Goal: Task Accomplishment & Management: Manage account settings

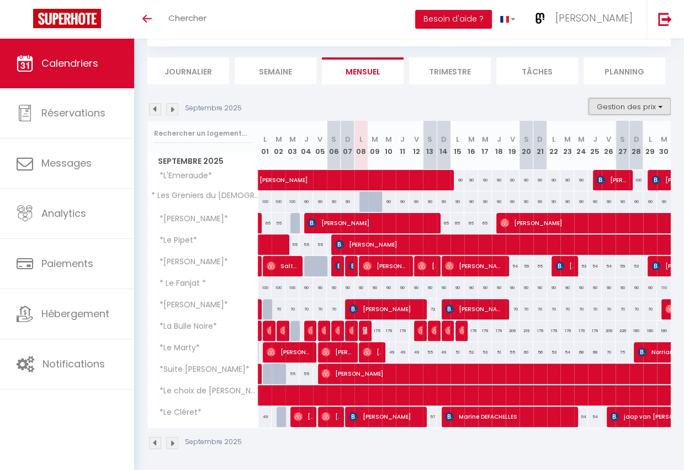
click at [653, 102] on button "Gestion des prix" at bounding box center [629, 106] width 82 height 17
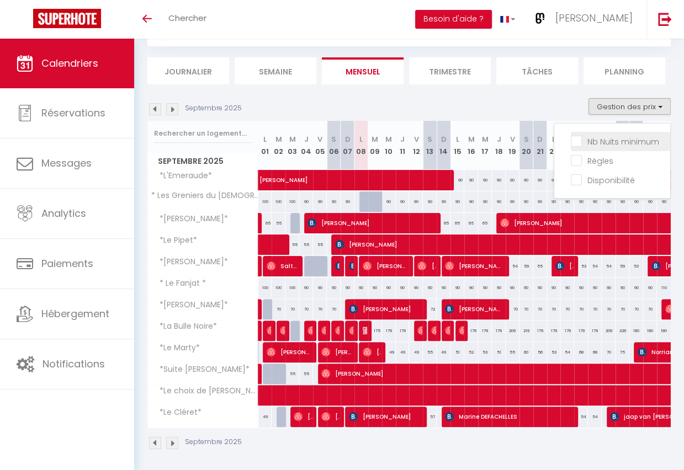
click at [580, 137] on input "Nb Nuits minimum" at bounding box center [620, 140] width 99 height 11
checkbox input "true"
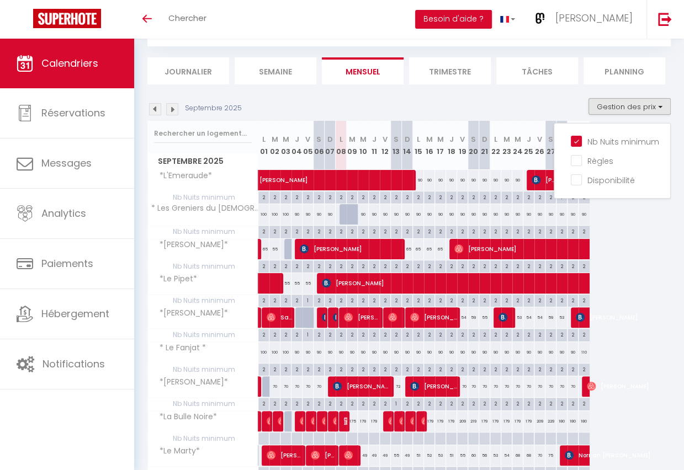
click at [341, 231] on div "2" at bounding box center [340, 231] width 10 height 10
type input "2"
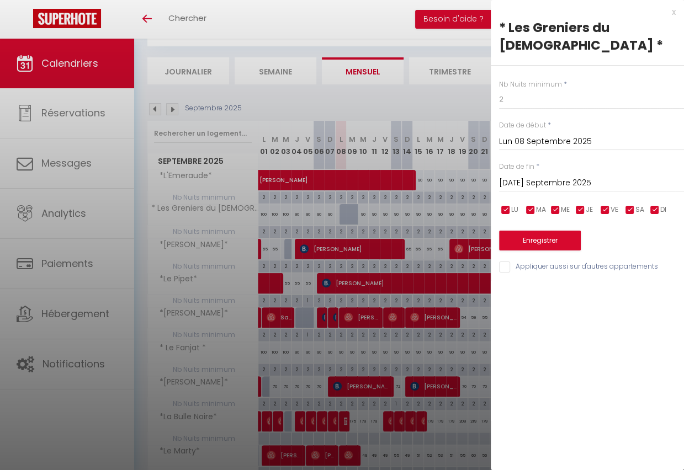
click at [556, 176] on input "[DATE] Septembre 2025" at bounding box center [591, 183] width 185 height 14
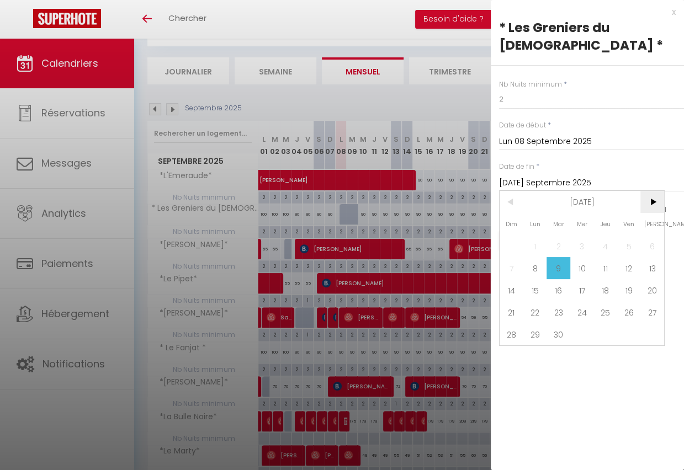
click at [651, 191] on span ">" at bounding box center [652, 202] width 24 height 22
click at [515, 345] on span "30" at bounding box center [511, 356] width 24 height 22
type input "Dim 30 Novembre 2025"
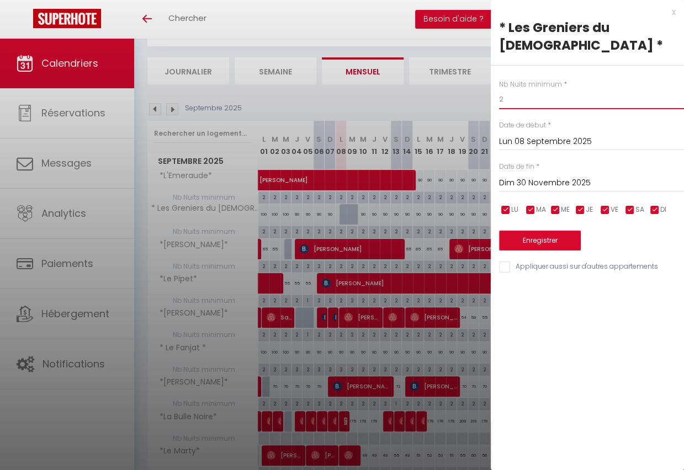
click at [519, 89] on input "2" at bounding box center [591, 99] width 185 height 20
type input "1"
click at [541, 231] on button "Enregistrer" at bounding box center [540, 241] width 82 height 20
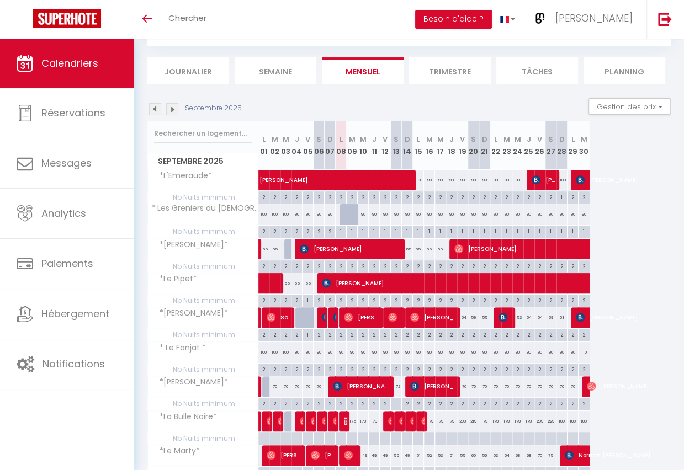
scroll to position [71, 0]
